Goal: Transaction & Acquisition: Purchase product/service

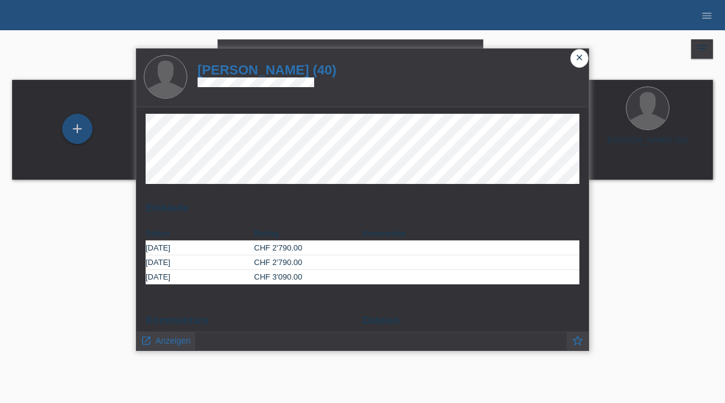
scroll to position [40, 0]
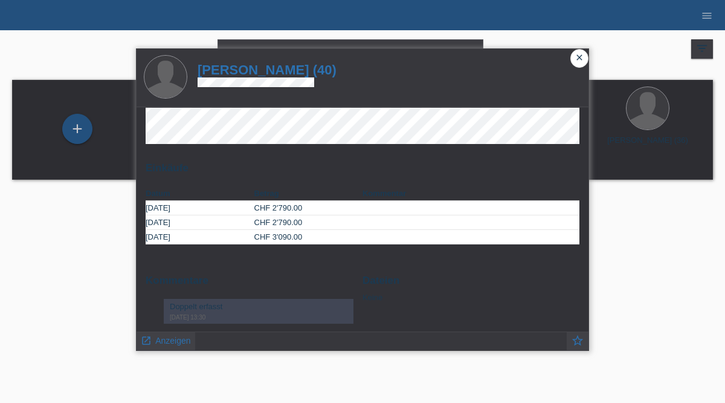
click at [581, 55] on icon "close" at bounding box center [580, 58] width 10 height 10
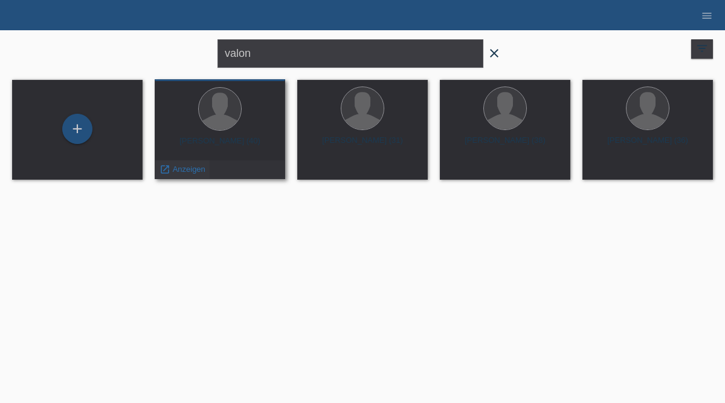
click at [184, 172] on span "Anzeigen" at bounding box center [189, 168] width 33 height 9
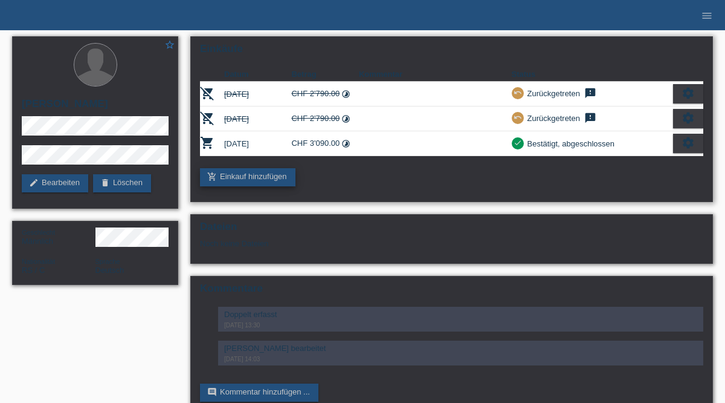
click at [255, 180] on link "add_shopping_cart Einkauf hinzufügen" at bounding box center [247, 177] width 95 height 18
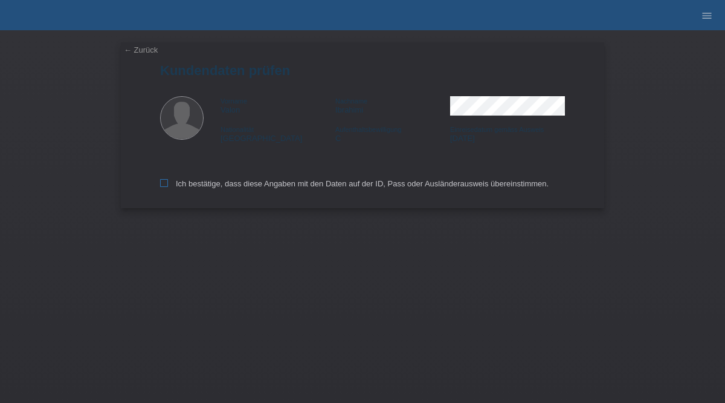
click at [163, 186] on icon at bounding box center [164, 183] width 8 height 8
click at [163, 186] on input "Ich bestätige, dass diese Angaben mit den Daten auf der ID, Pass oder Ausländer…" at bounding box center [164, 183] width 8 height 8
checkbox input "true"
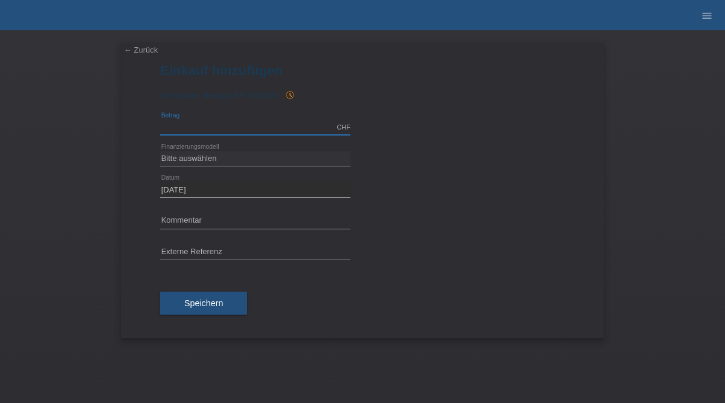
click at [228, 132] on input "text" at bounding box center [255, 127] width 190 height 15
type input "2790.00"
click at [404, 158] on div "Bitte auswählen Fixe Raten Kauf auf Rechnung mit Teilzahlungsoption error Finan…" at bounding box center [362, 158] width 405 height 31
click at [136, 53] on link "← Zurück" at bounding box center [141, 49] width 34 height 9
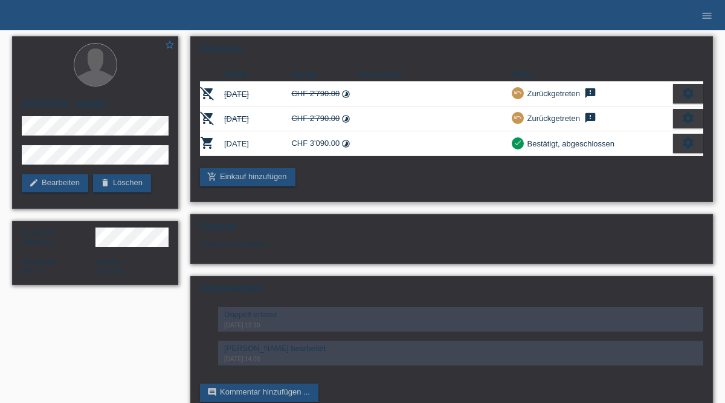
click at [412, 143] on td at bounding box center [435, 143] width 153 height 25
click at [684, 144] on icon "settings" at bounding box center [688, 142] width 13 height 13
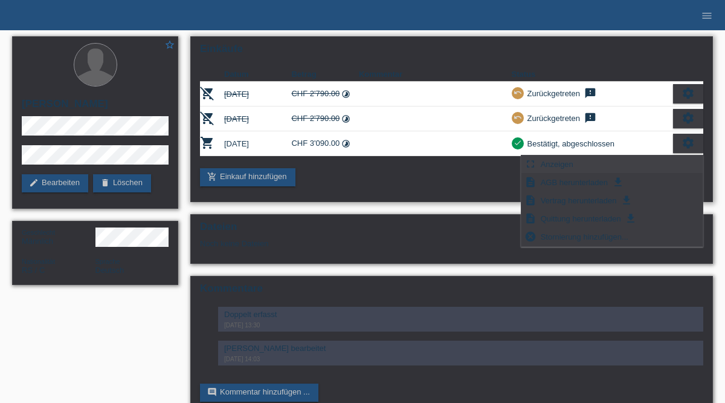
click at [551, 165] on span "Anzeigen" at bounding box center [557, 164] width 36 height 15
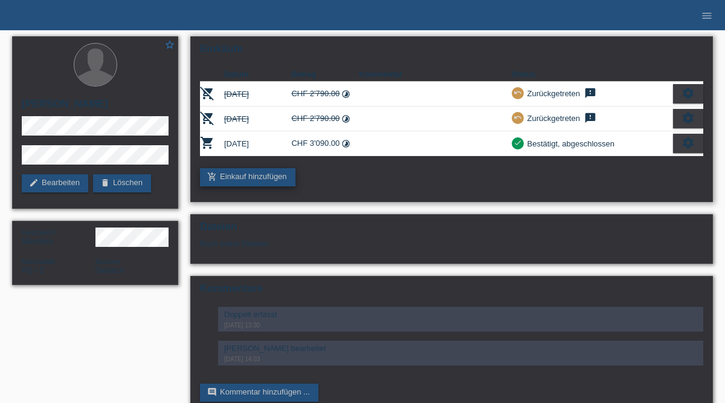
click at [235, 182] on link "add_shopping_cart Einkauf hinzufügen" at bounding box center [247, 177] width 95 height 18
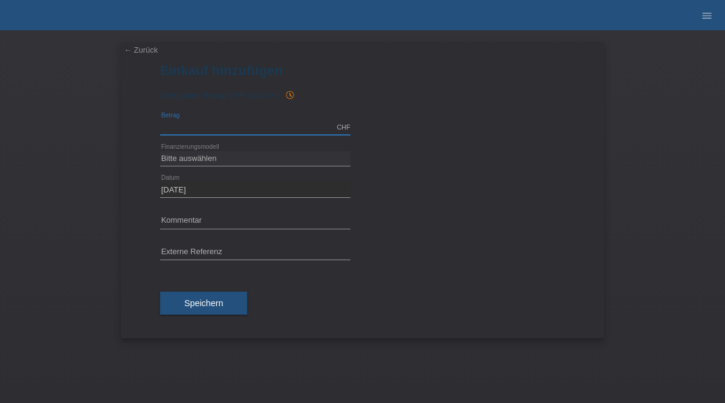
click at [193, 126] on input "text" at bounding box center [255, 127] width 190 height 15
type input "3090.00"
click at [207, 157] on select "Bitte auswählen Fixe Raten Kauf auf Rechnung mit Teilzahlungsoption" at bounding box center [255, 158] width 190 height 15
select select "69"
click at [160, 151] on select "Bitte auswählen Fixe Raten Kauf auf Rechnung mit Teilzahlungsoption" at bounding box center [255, 158] width 190 height 15
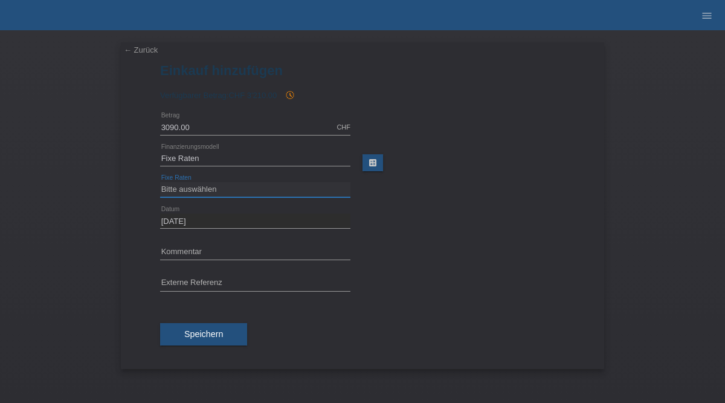
click at [250, 188] on select "Bitte auswählen 12 Raten 24 Raten 36 Raten 48 Raten" at bounding box center [255, 189] width 190 height 15
select select "140"
click at [160, 182] on select "Bitte auswählen 12 Raten 24 Raten 36 Raten 48 Raten" at bounding box center [255, 189] width 190 height 15
click at [194, 337] on span "Speichern" at bounding box center [203, 334] width 39 height 10
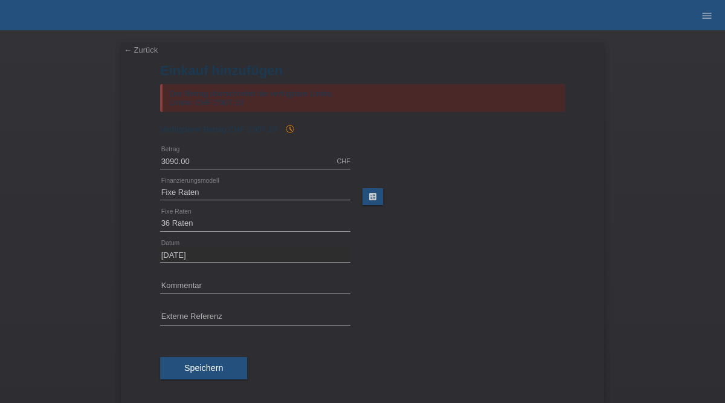
click at [142, 48] on link "← Zurück" at bounding box center [141, 49] width 34 height 9
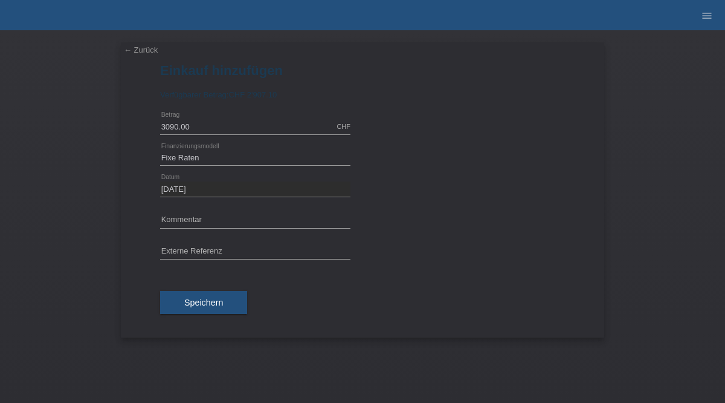
select select "69"
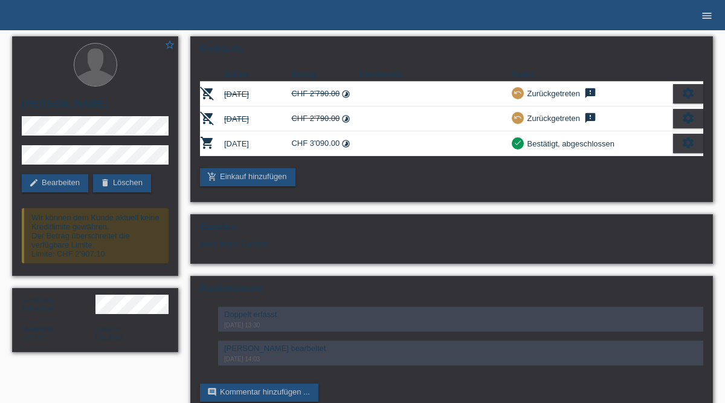
click at [707, 16] on icon "menu" at bounding box center [707, 16] width 12 height 12
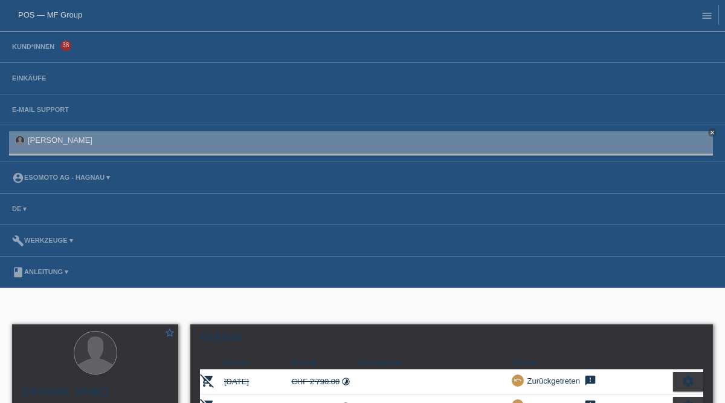
click at [35, 52] on li "Kund*innen 38" at bounding box center [362, 46] width 725 height 31
click at [35, 45] on link "Kund*innen" at bounding box center [33, 46] width 54 height 7
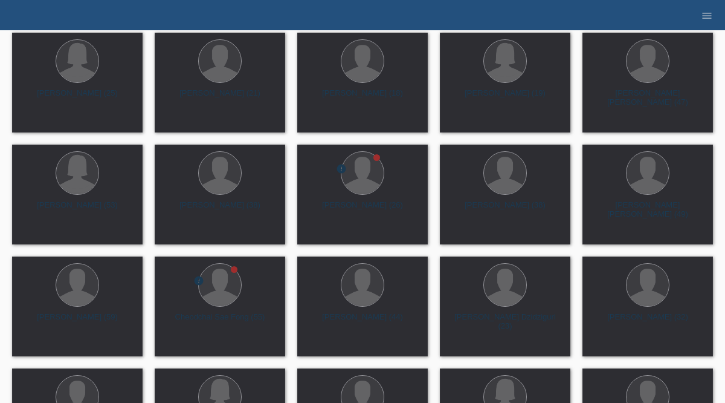
scroll to position [3179, 0]
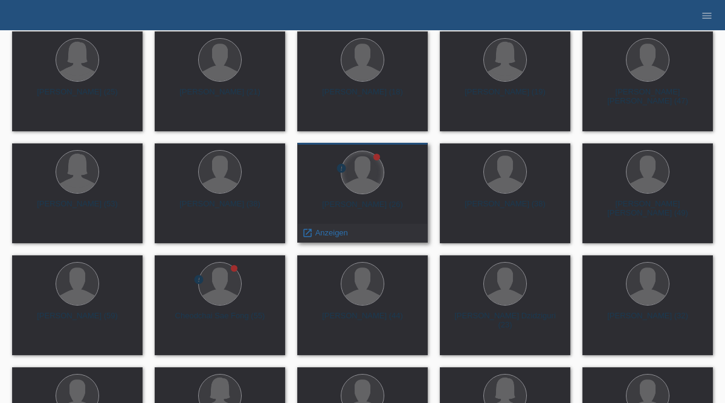
click at [360, 186] on div at bounding box center [362, 172] width 42 height 42
click at [329, 235] on span "Anzeigen" at bounding box center [331, 232] width 33 height 9
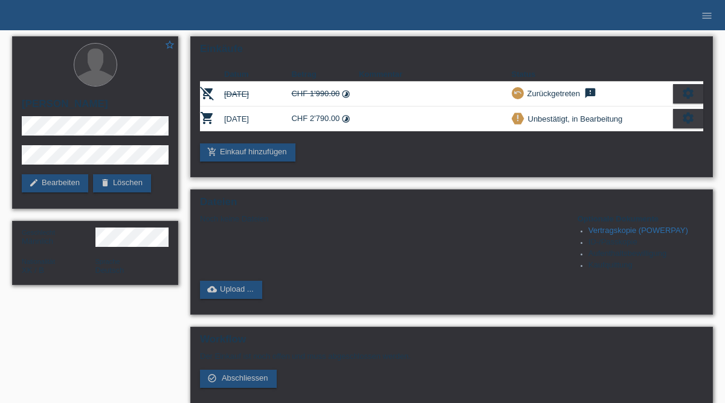
click at [687, 120] on icon "settings" at bounding box center [688, 117] width 13 height 13
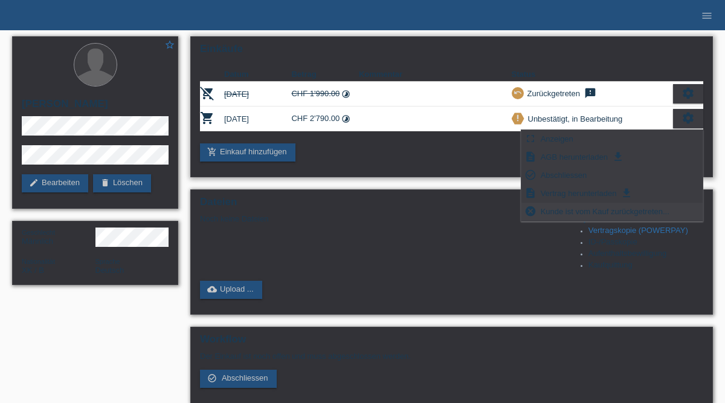
click at [551, 210] on span "Kunde ist vom Kauf zurückgetreten..." at bounding box center [605, 211] width 132 height 15
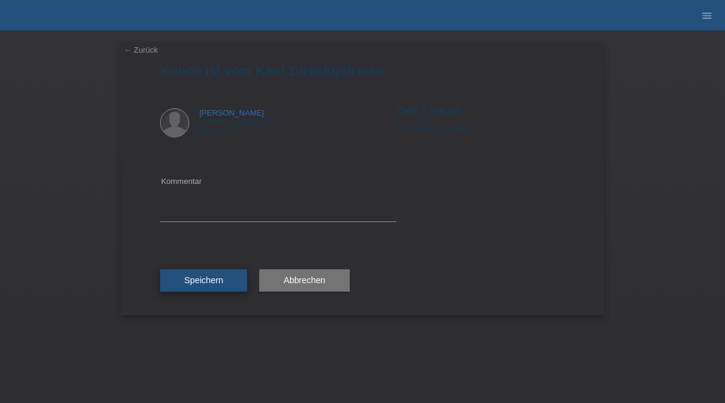
click at [199, 274] on button "Speichern" at bounding box center [203, 280] width 87 height 23
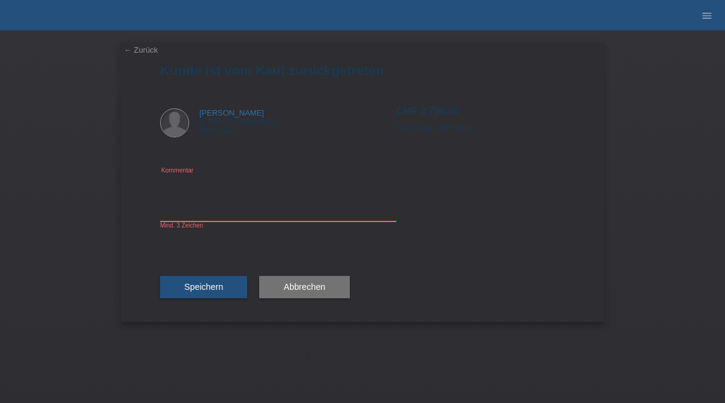
click at [251, 220] on textarea at bounding box center [278, 198] width 236 height 47
type textarea "Falscher Betrag"
click at [204, 291] on span "Speichern" at bounding box center [203, 287] width 39 height 10
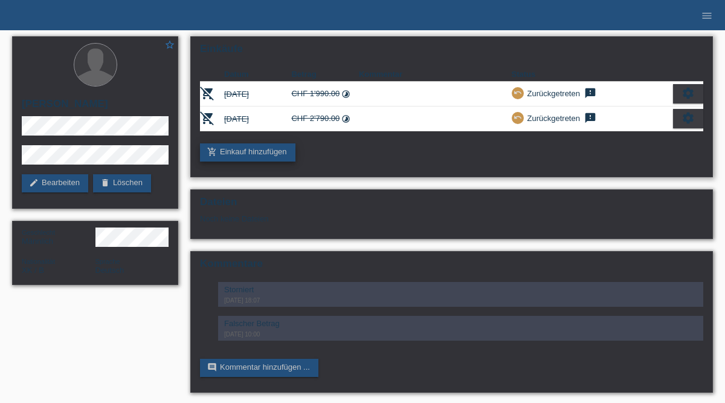
click at [256, 159] on link "add_shopping_cart Einkauf hinzufügen" at bounding box center [247, 152] width 95 height 18
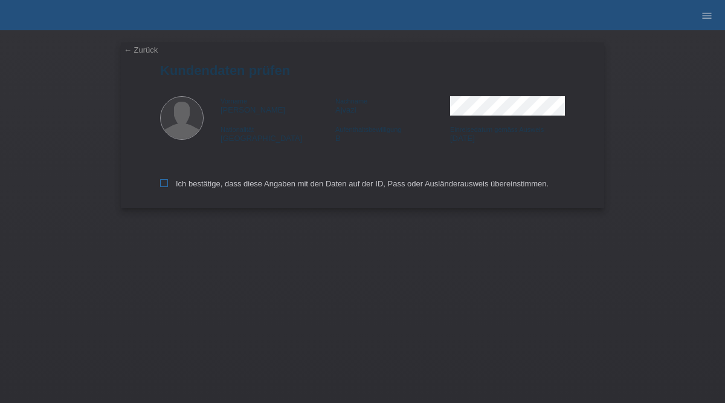
click at [166, 186] on icon at bounding box center [164, 183] width 8 height 8
click at [166, 186] on input "Ich bestätige, dass diese Angaben mit den Daten auf der ID, Pass oder Ausländer…" at bounding box center [164, 183] width 8 height 8
checkbox input "true"
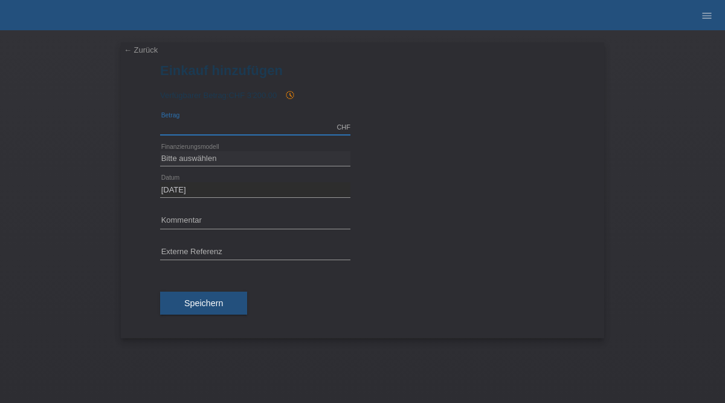
click at [223, 129] on input "text" at bounding box center [255, 127] width 190 height 15
type input "3090.00"
click at [222, 156] on select "Bitte auswählen Fixe Raten Kauf auf Rechnung mit Teilzahlungsoption" at bounding box center [255, 158] width 190 height 15
select select "69"
click at [160, 151] on select "Bitte auswählen Fixe Raten Kauf auf Rechnung mit Teilzahlungsoption" at bounding box center [255, 158] width 190 height 15
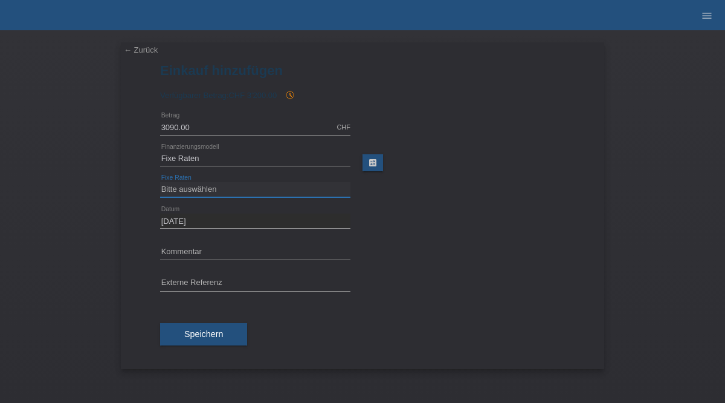
click at [195, 191] on select "Bitte auswählen 12 Raten 24 Raten 36 Raten 48 Raten" at bounding box center [255, 189] width 190 height 15
select select "140"
click at [160, 182] on select "Bitte auswählen 12 Raten 24 Raten 36 Raten 48 Raten" at bounding box center [255, 189] width 190 height 15
click at [198, 332] on span "Speichern" at bounding box center [203, 334] width 39 height 10
